Goal: Task Accomplishment & Management: Manage account settings

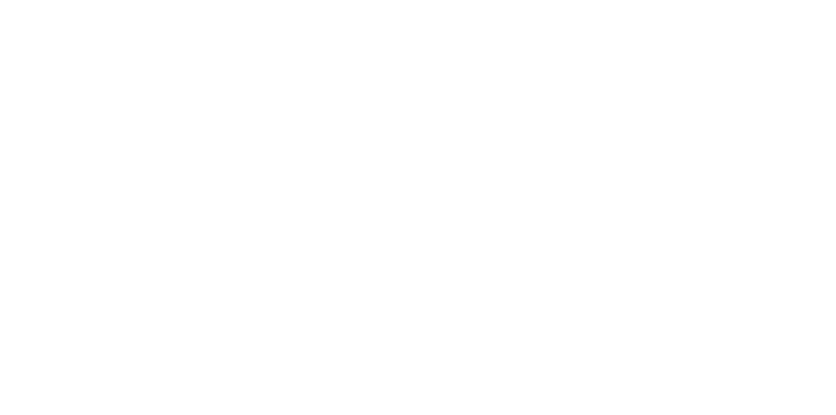
type input "**********"
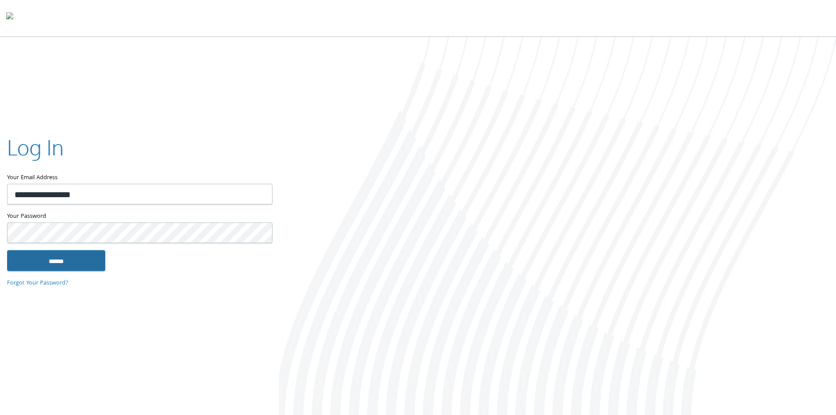
click at [55, 258] on input "******" at bounding box center [56, 260] width 98 height 21
type input "**********"
click at [56, 264] on input "******" at bounding box center [56, 260] width 98 height 21
